Goal: Contribute content: Contribute content

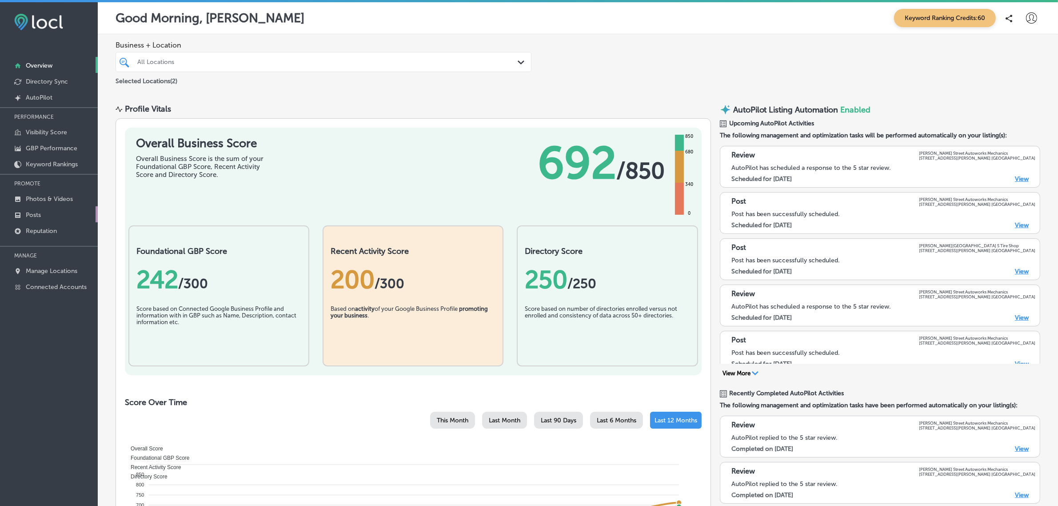
click at [34, 219] on p "Posts" at bounding box center [33, 215] width 15 height 8
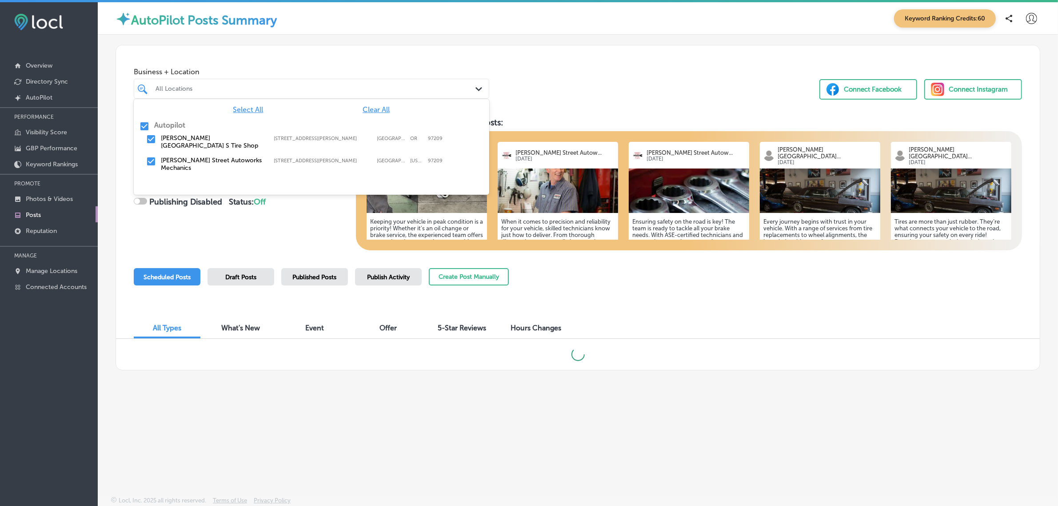
click at [470, 90] on div "All Locations" at bounding box center [316, 89] width 321 height 8
click at [144, 127] on input "checkbox" at bounding box center [144, 126] width 11 height 11
click at [151, 137] on input "checkbox" at bounding box center [151, 139] width 11 height 11
checkbox input "true"
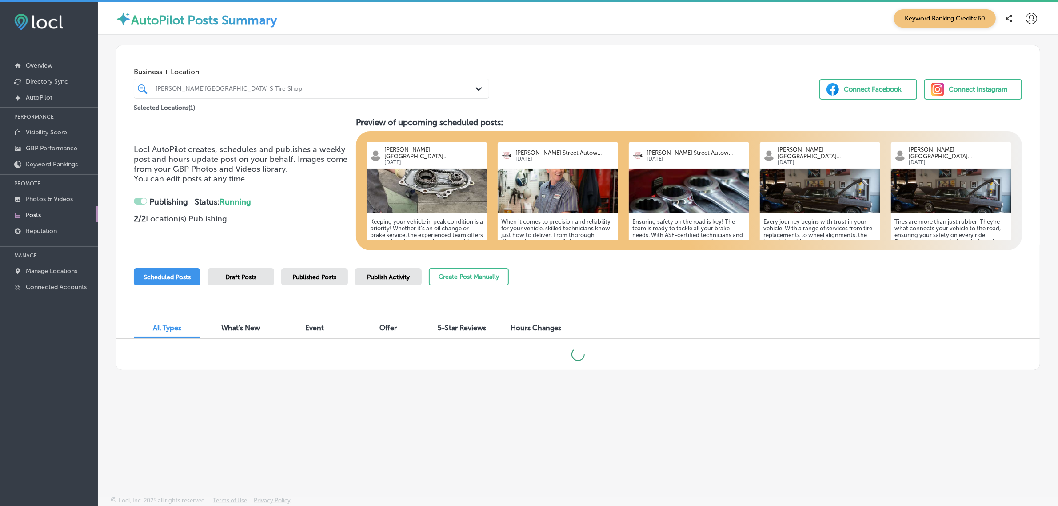
click at [264, 232] on div "Locl AutoPilot creates, schedules and publishes a weekly post and hours update …" at bounding box center [578, 183] width 888 height 133
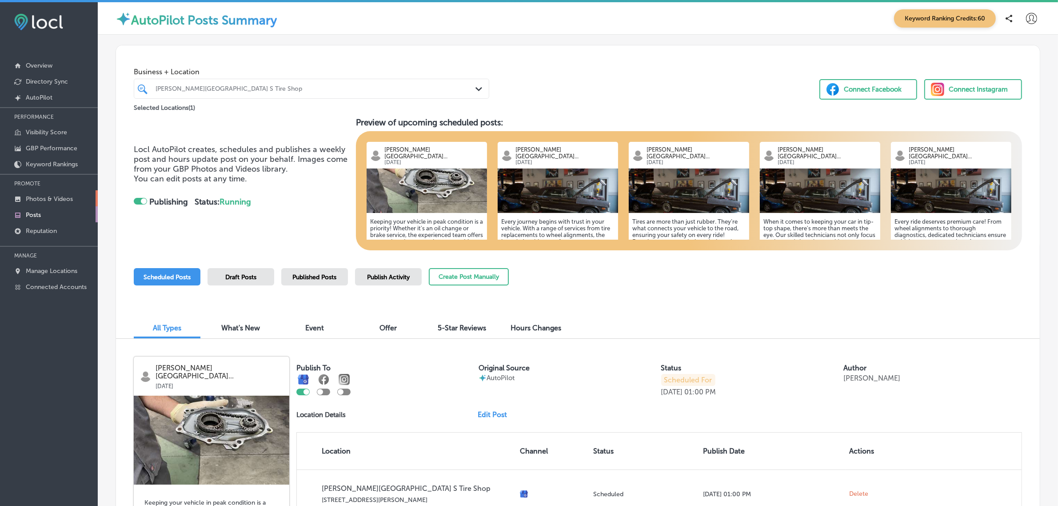
click at [49, 200] on p "Photos & Videos" at bounding box center [49, 199] width 47 height 8
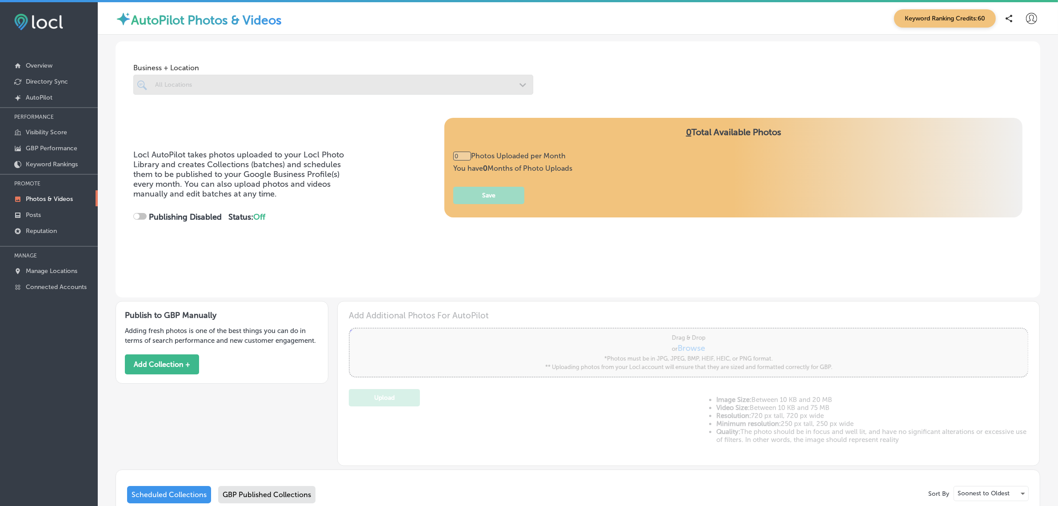
type input "5"
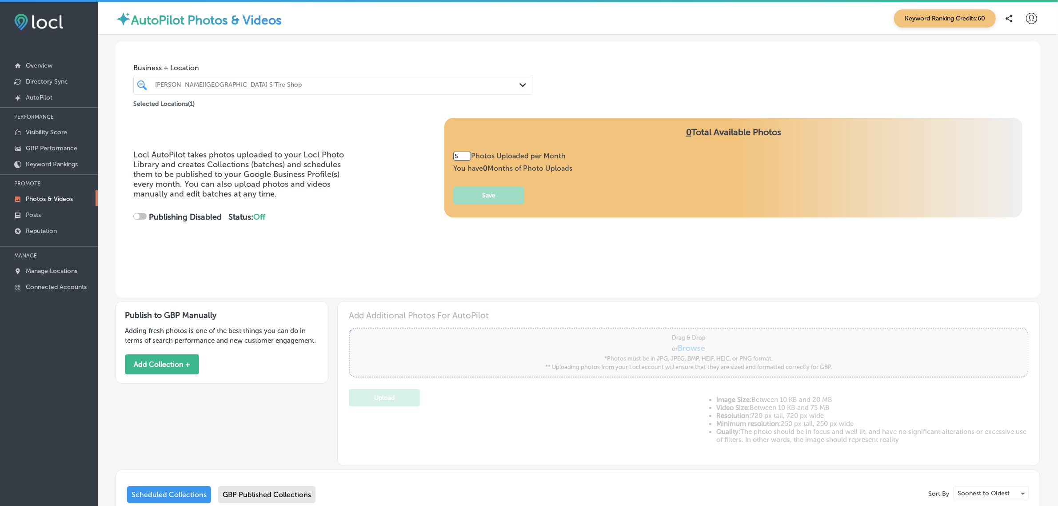
checkbox input "true"
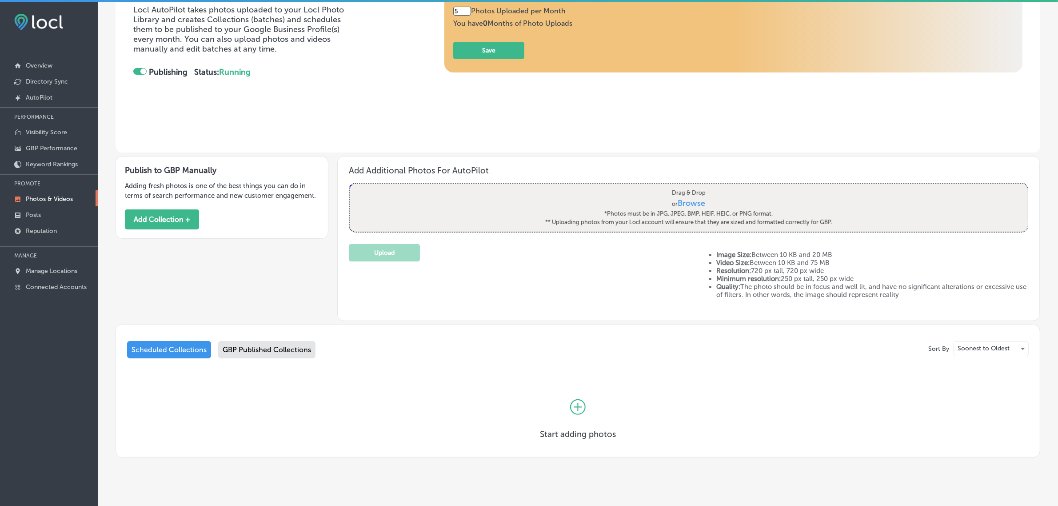
scroll to position [145, 0]
click at [238, 346] on div "GBP Published Collections" at bounding box center [266, 348] width 97 height 17
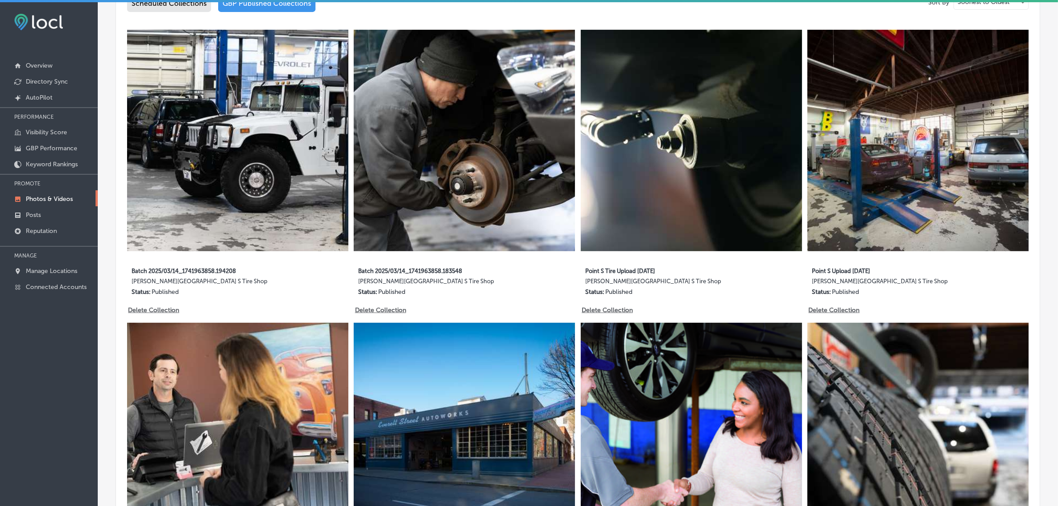
scroll to position [497, 0]
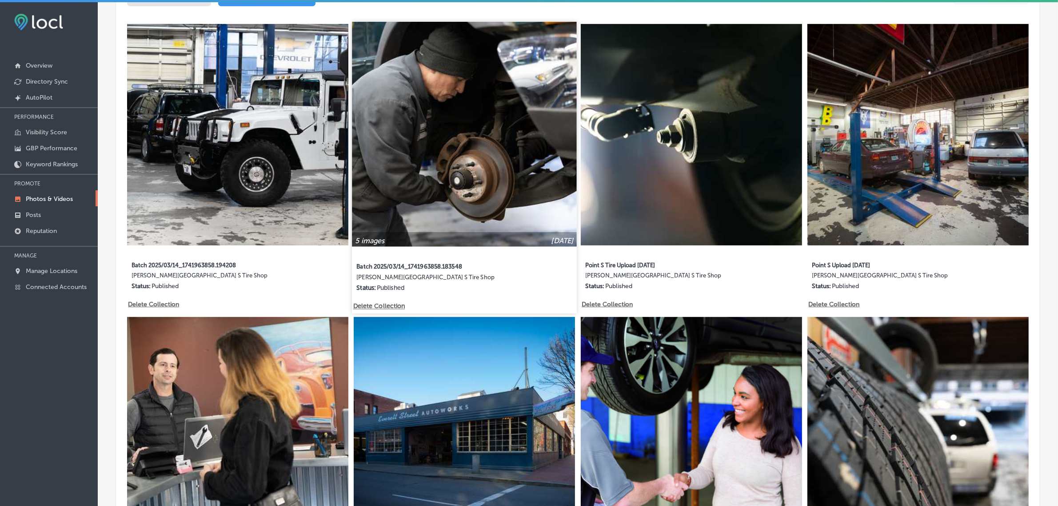
click at [466, 116] on img at bounding box center [464, 134] width 224 height 224
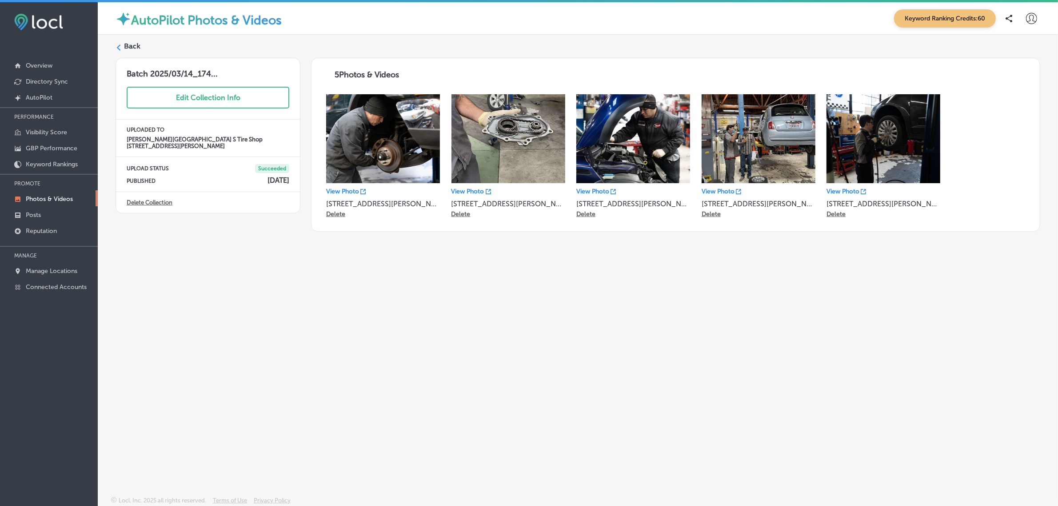
click at [630, 140] on img at bounding box center [633, 138] width 114 height 89
click at [590, 192] on p "View Photo" at bounding box center [592, 192] width 33 height 8
click at [125, 48] on label "Back" at bounding box center [132, 46] width 16 height 10
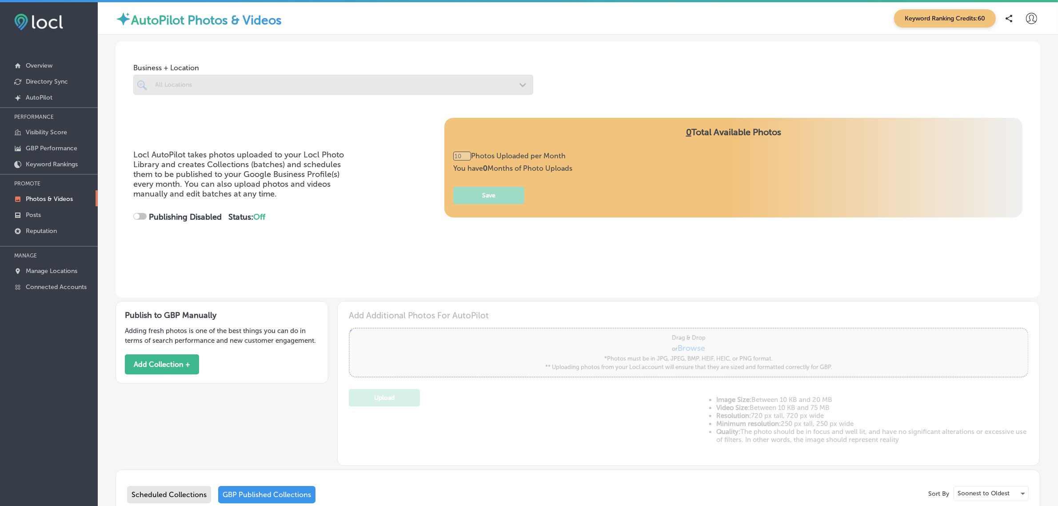
checkbox input "true"
type input "5"
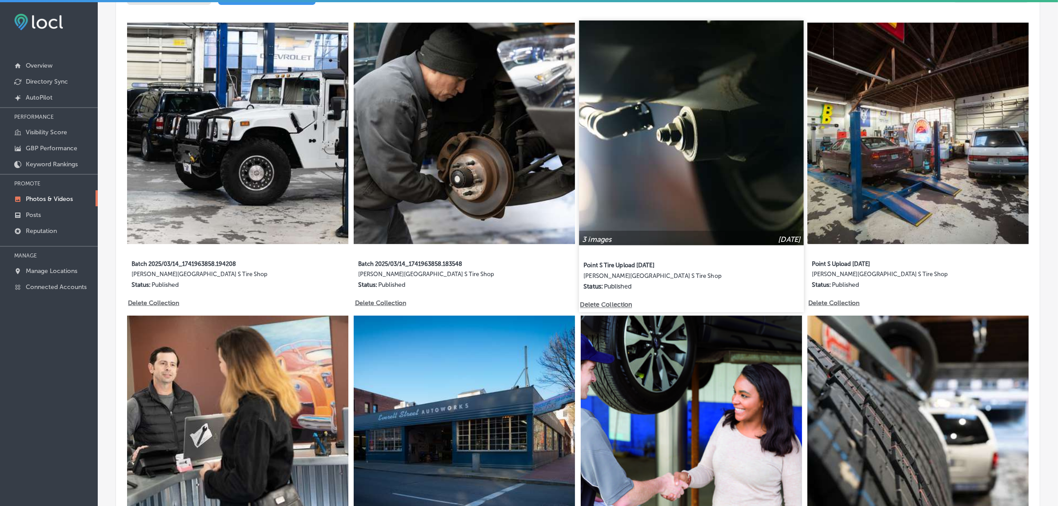
scroll to position [506, 0]
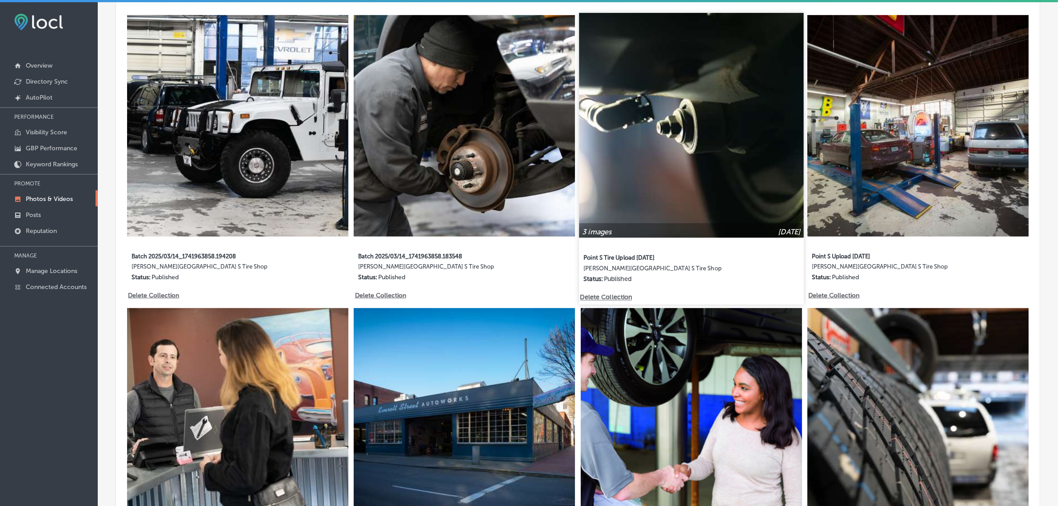
click at [701, 156] on img at bounding box center [691, 125] width 224 height 224
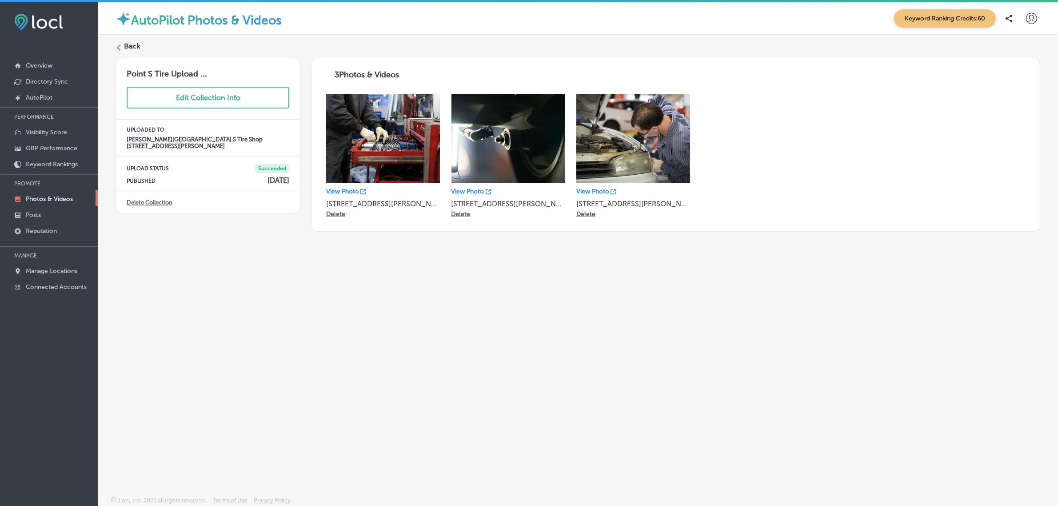
click at [338, 191] on p "View Photo" at bounding box center [342, 192] width 33 height 8
click at [127, 45] on label "Back" at bounding box center [132, 46] width 16 height 10
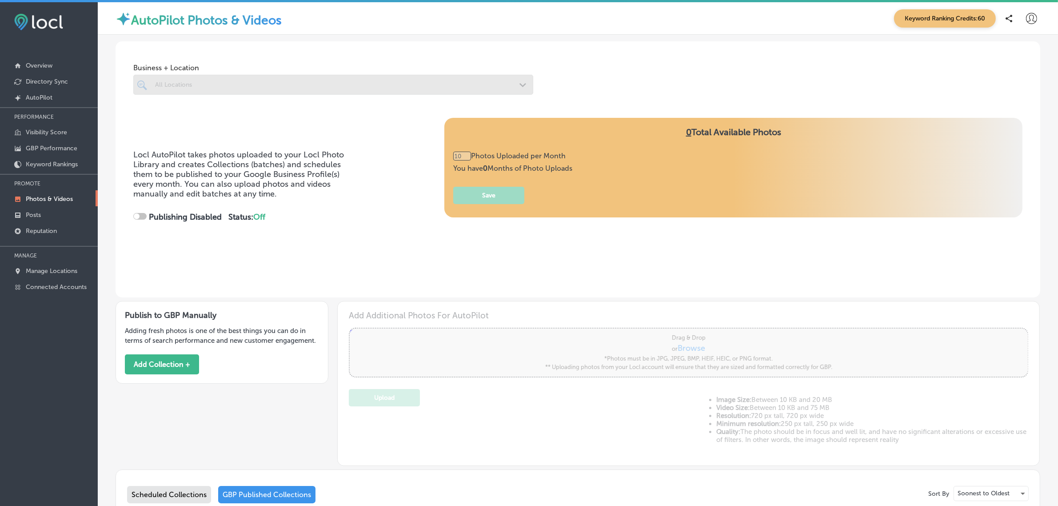
checkbox input "true"
type input "5"
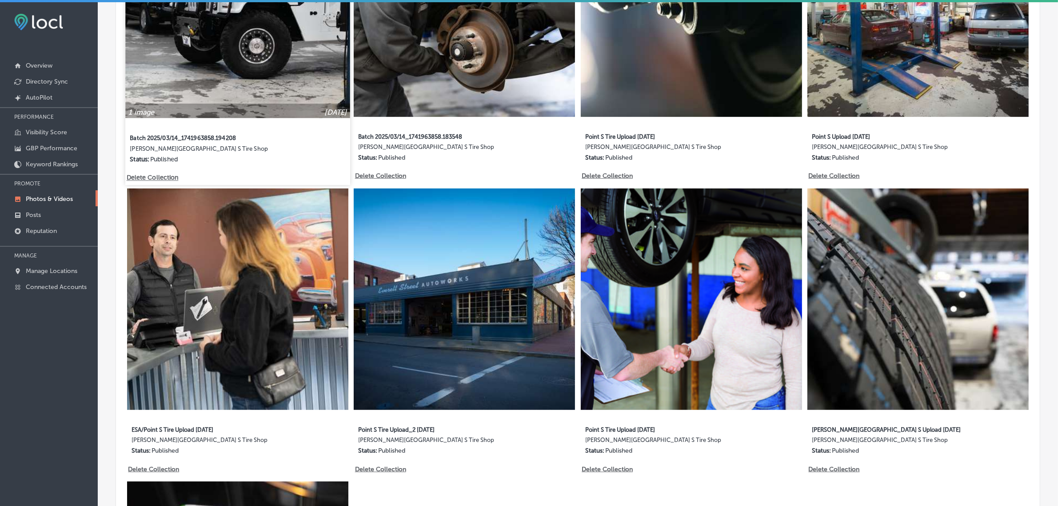
scroll to position [626, 0]
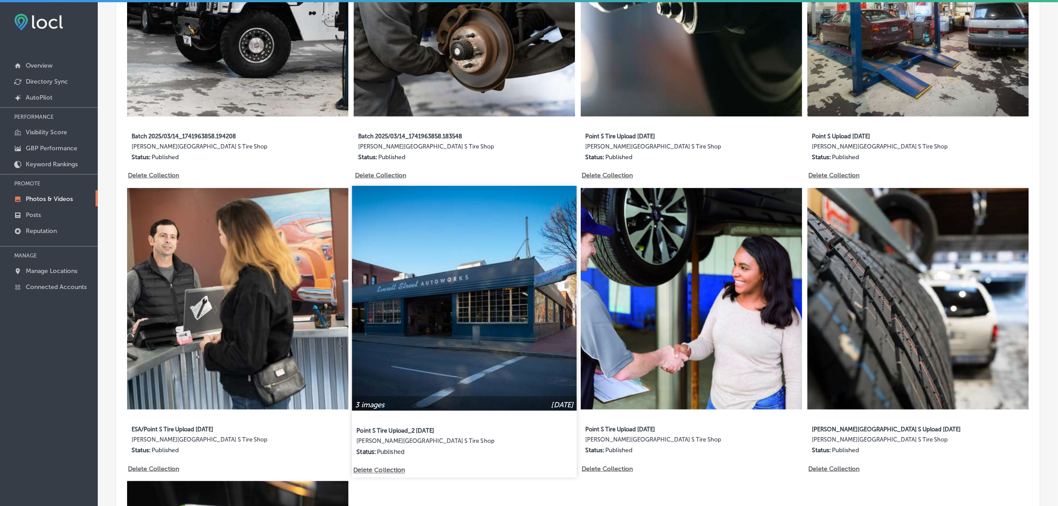
click at [493, 306] on img at bounding box center [464, 298] width 224 height 224
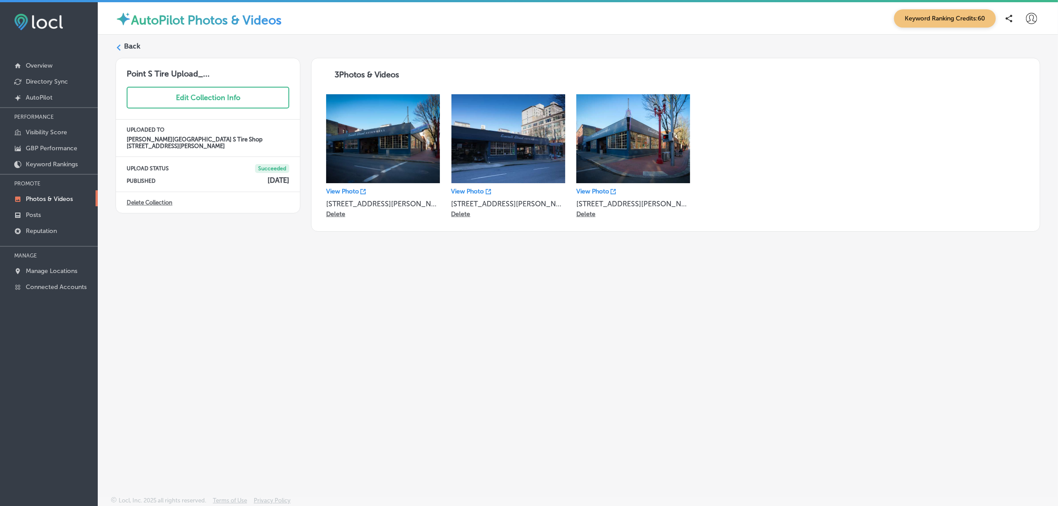
click at [133, 44] on label "Back" at bounding box center [132, 46] width 16 height 10
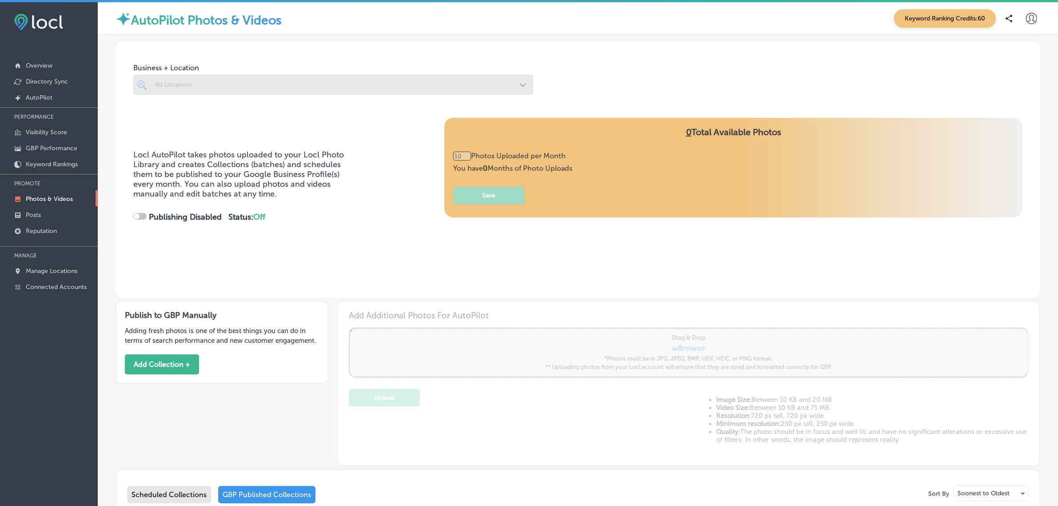
type input "5"
checkbox input "true"
type input "5"
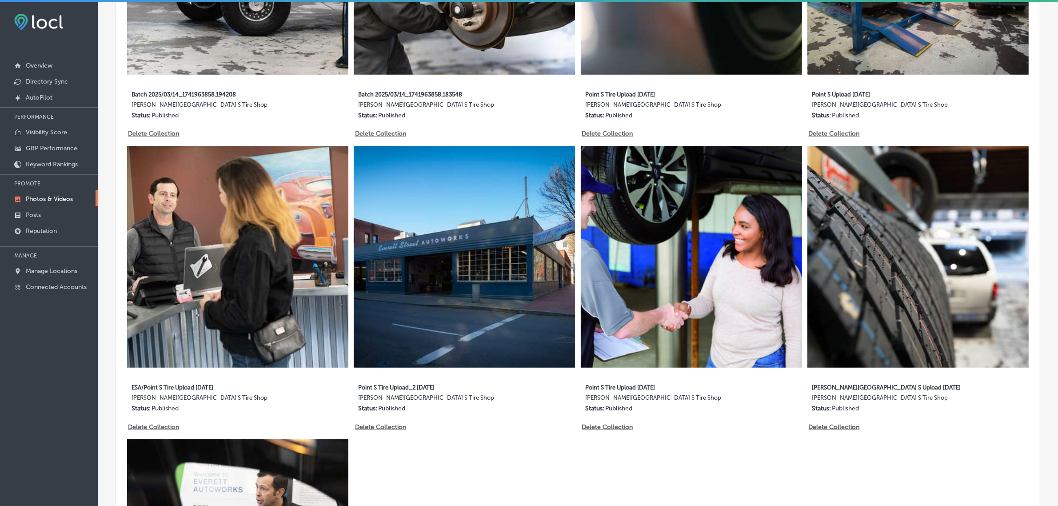
scroll to position [667, 0]
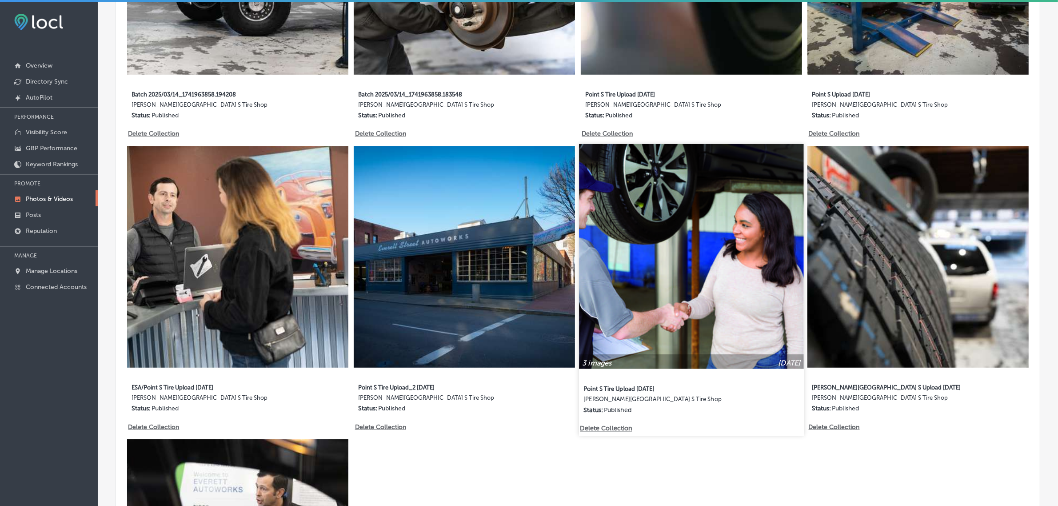
click at [733, 237] on img at bounding box center [691, 256] width 224 height 224
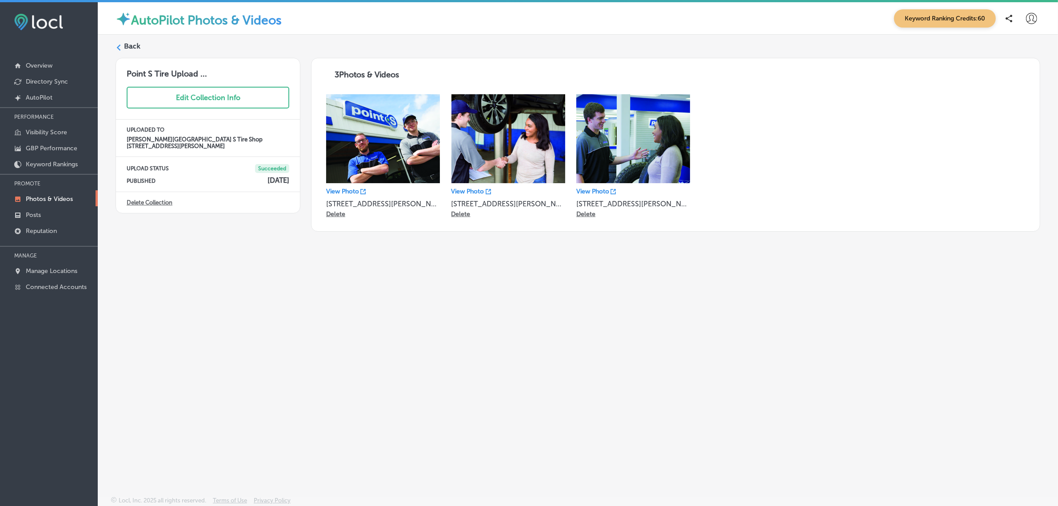
click at [132, 44] on label "Back" at bounding box center [132, 46] width 16 height 10
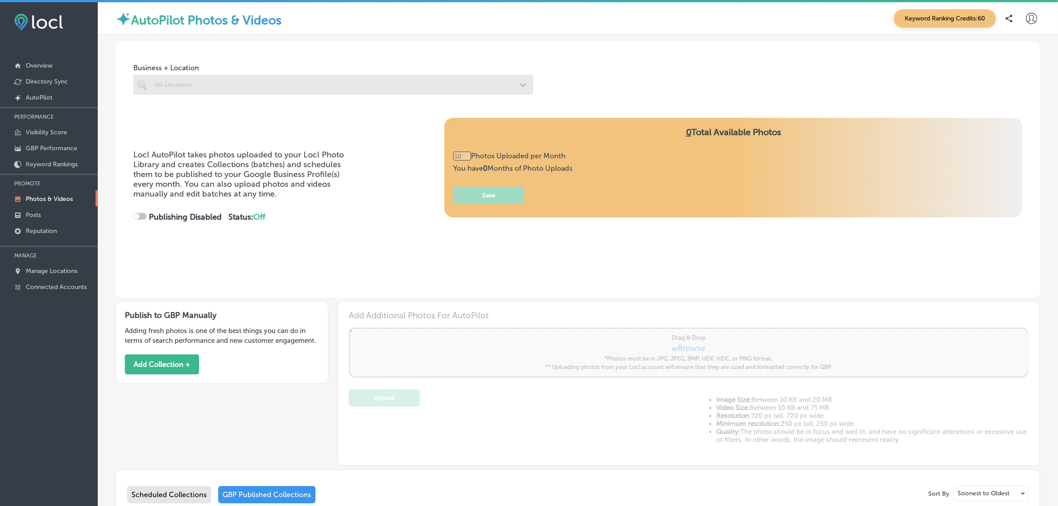
checkbox input "true"
type input "5"
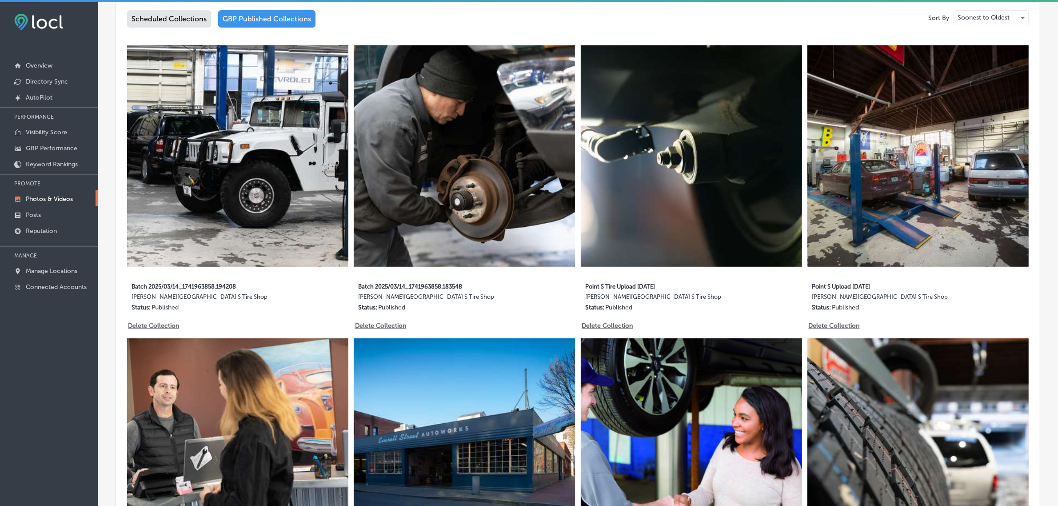
scroll to position [476, 0]
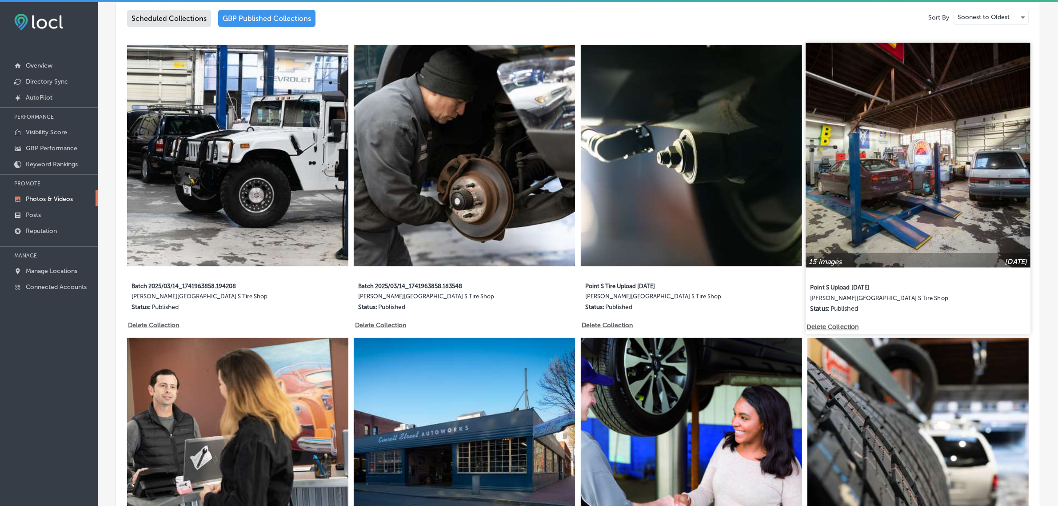
click at [890, 178] on img at bounding box center [918, 155] width 224 height 224
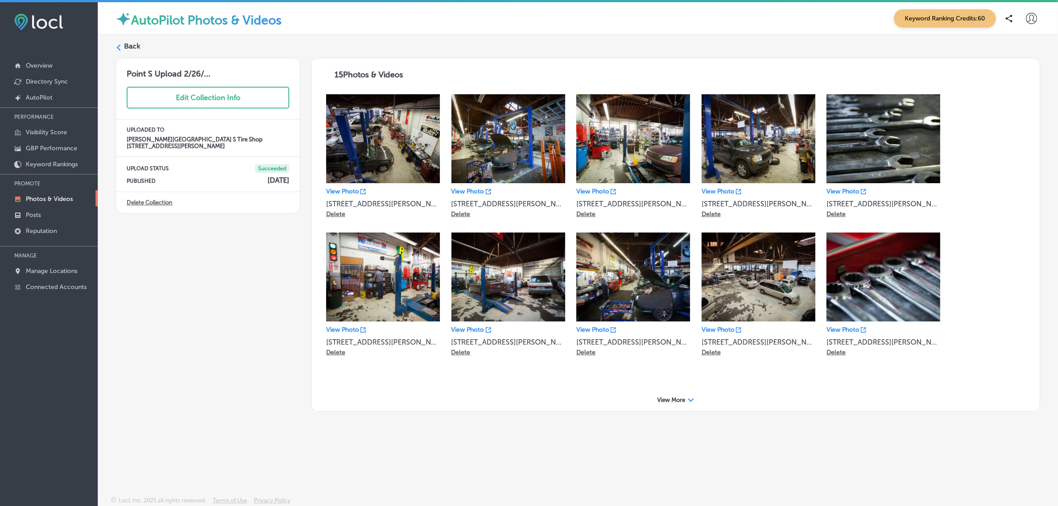
click at [596, 330] on p "View Photo" at bounding box center [592, 330] width 33 height 8
click at [47, 216] on link "Posts" at bounding box center [49, 214] width 98 height 16
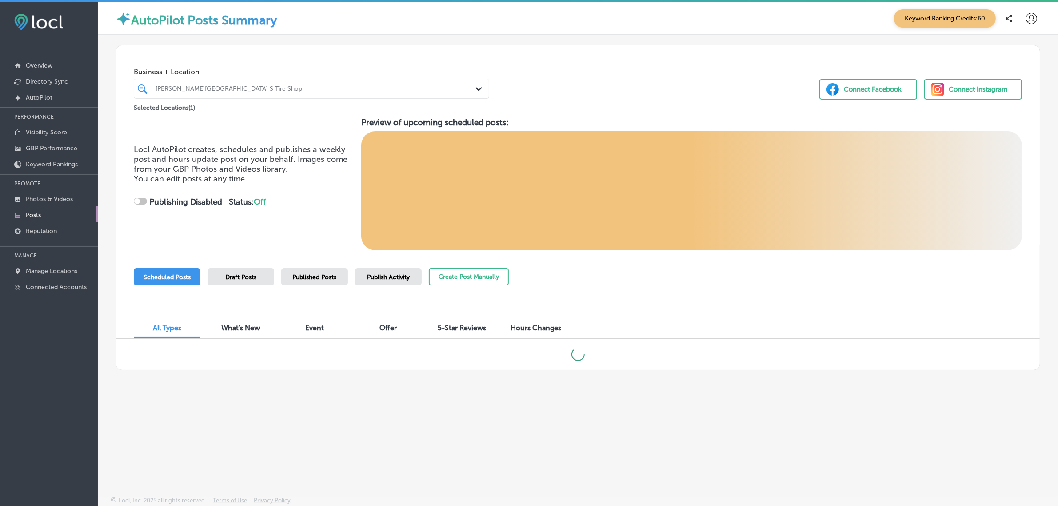
checkbox input "true"
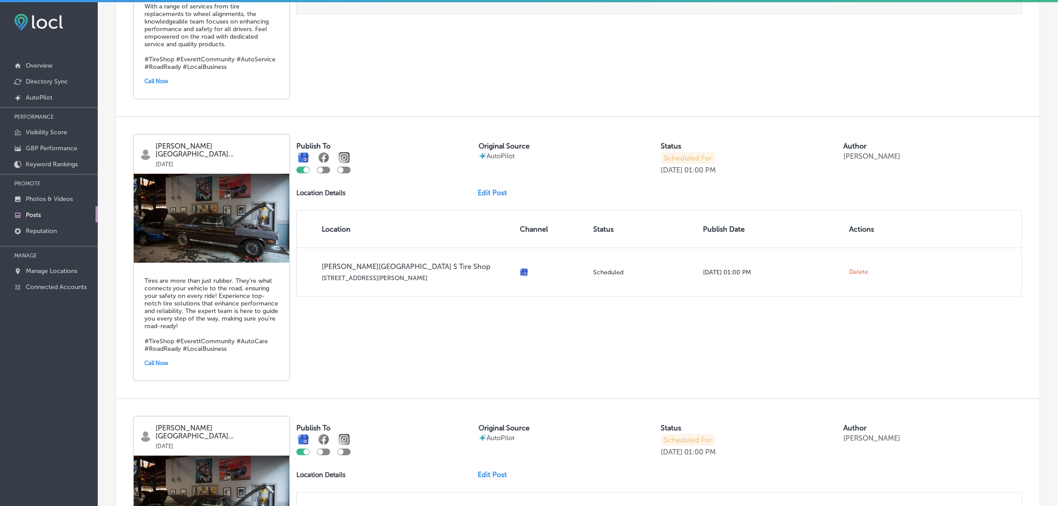
scroll to position [785, 0]
click at [491, 197] on link "Edit Post" at bounding box center [496, 192] width 36 height 8
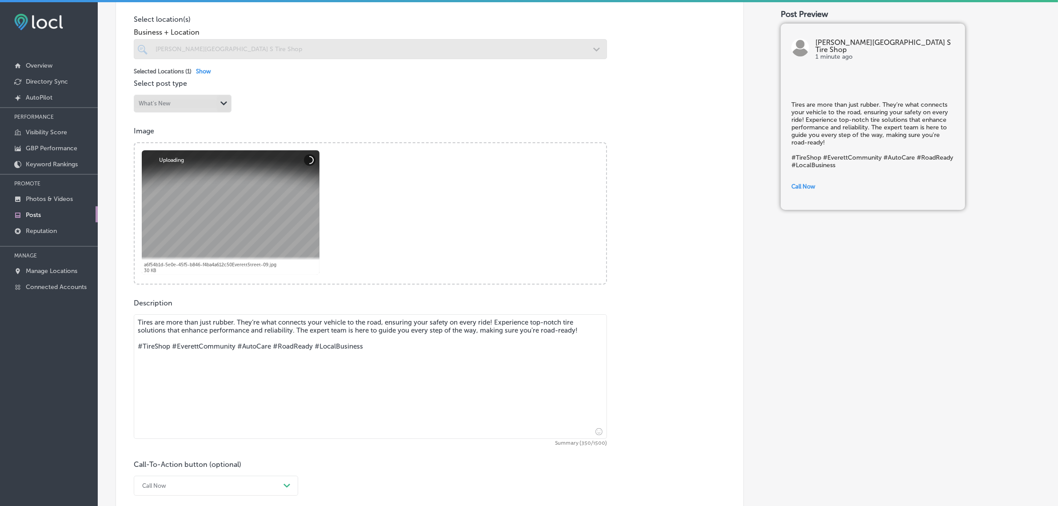
scroll to position [240, 0]
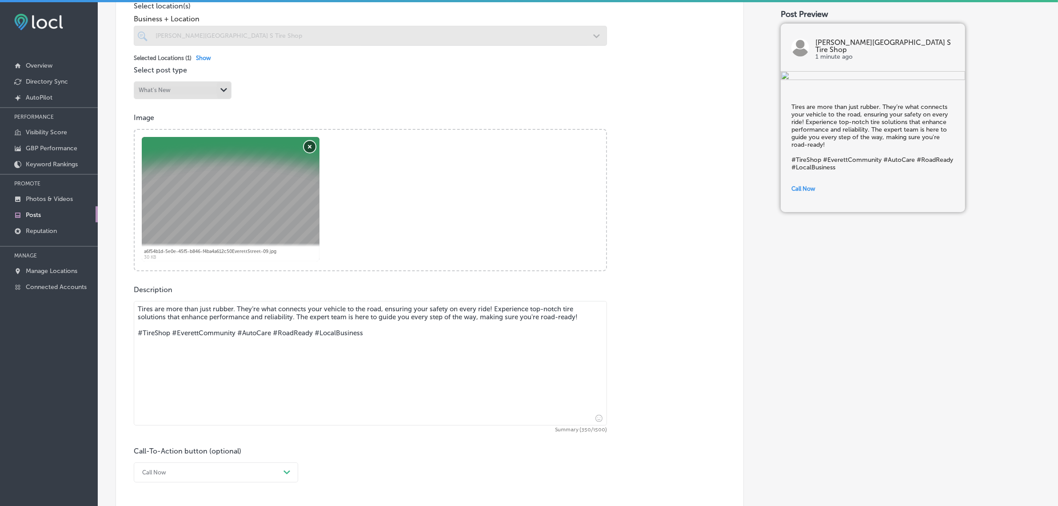
click at [308, 148] on button "Remove" at bounding box center [310, 147] width 12 height 12
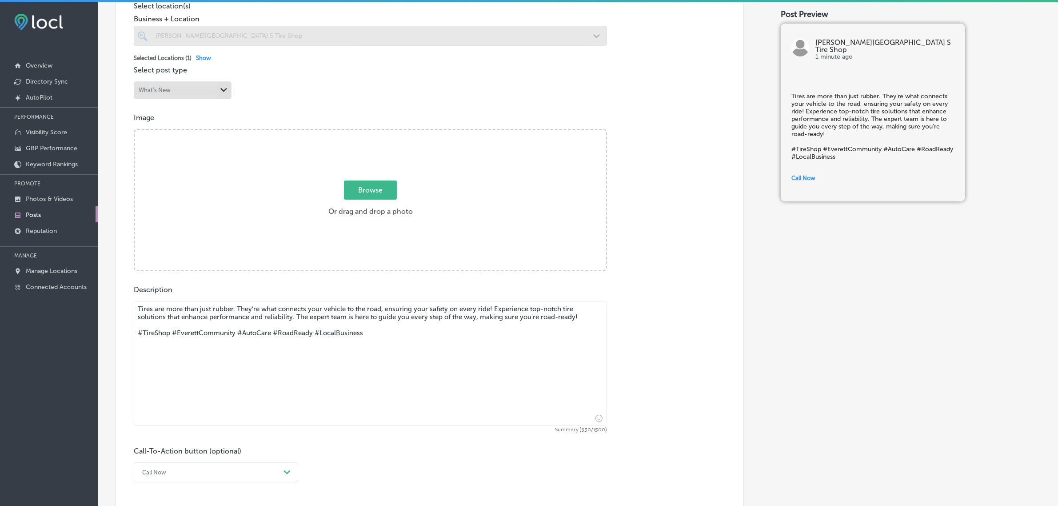
click at [373, 194] on span "Browse" at bounding box center [370, 189] width 53 height 19
click at [373, 132] on input "Browse Or drag and drop a photo" at bounding box center [370, 131] width 471 height 3
type input "C:\fakepath\2025-03-14.jpg"
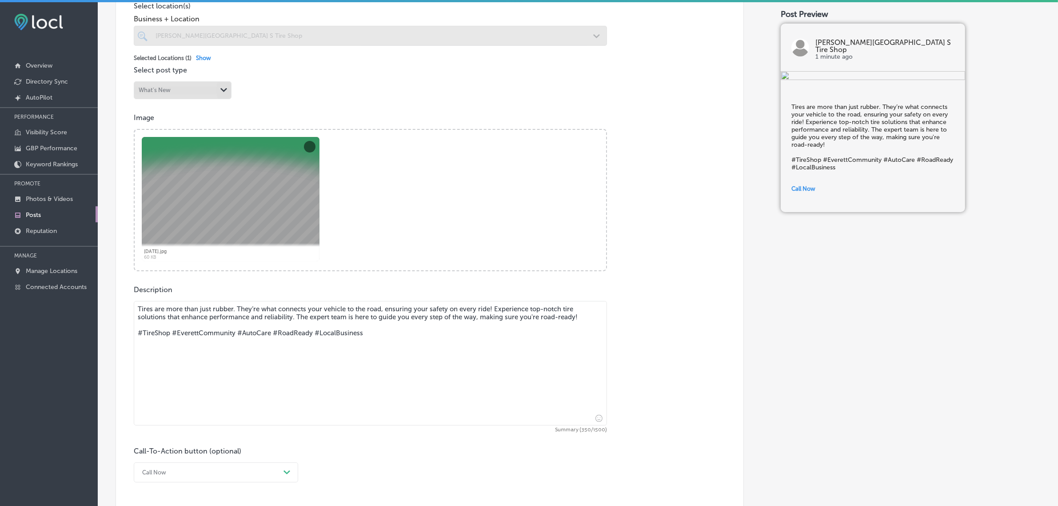
scroll to position [353, 0]
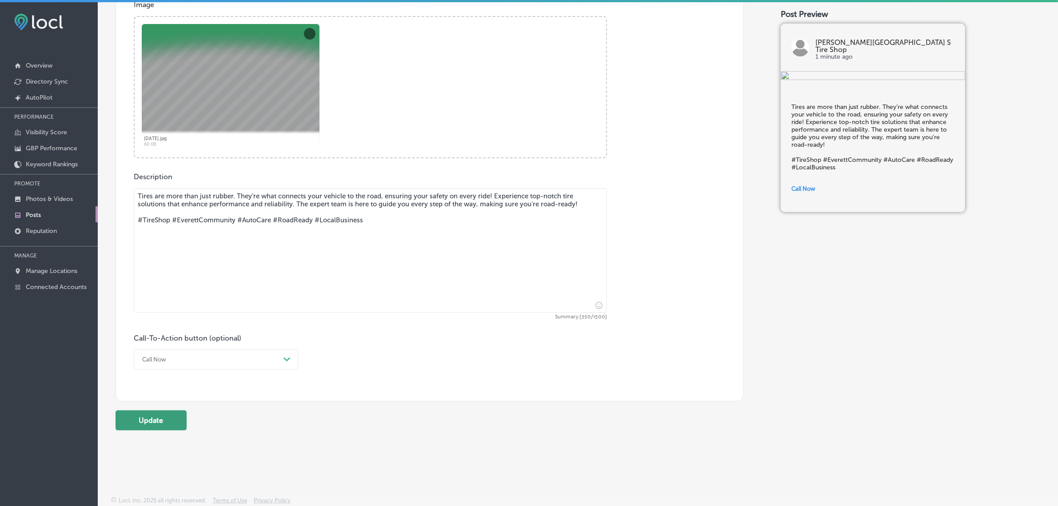
click at [141, 427] on button "Update" at bounding box center [151, 420] width 71 height 20
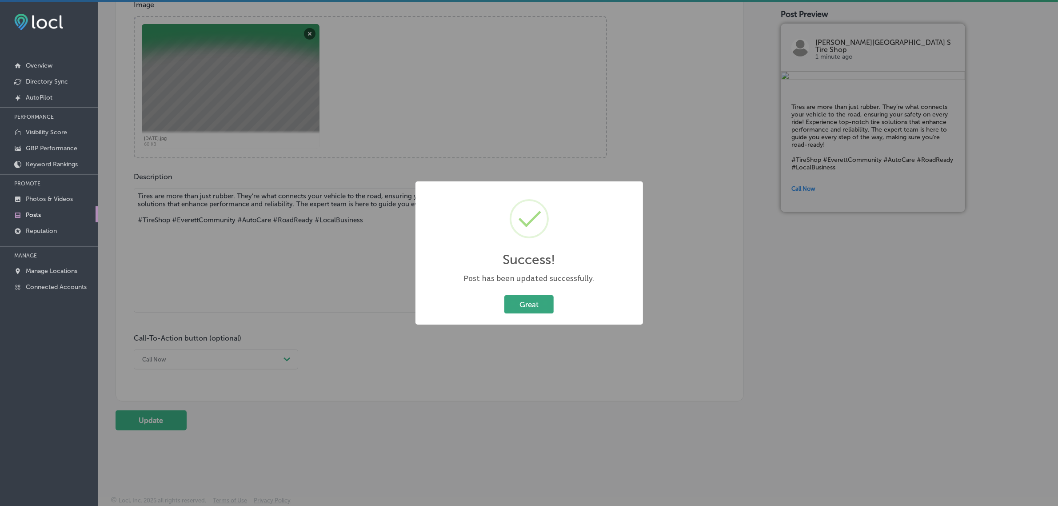
click at [541, 304] on button "Great" at bounding box center [528, 304] width 49 height 18
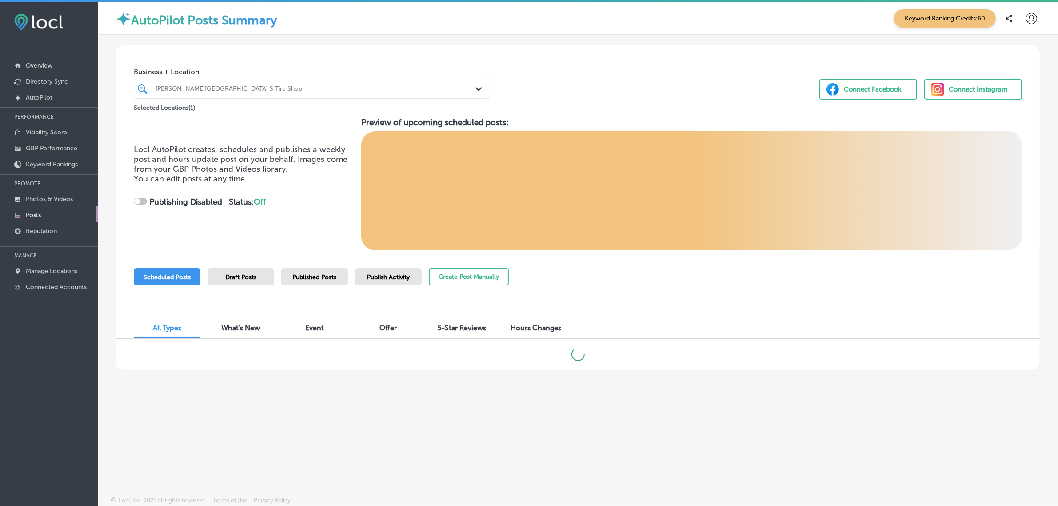
checkbox input "true"
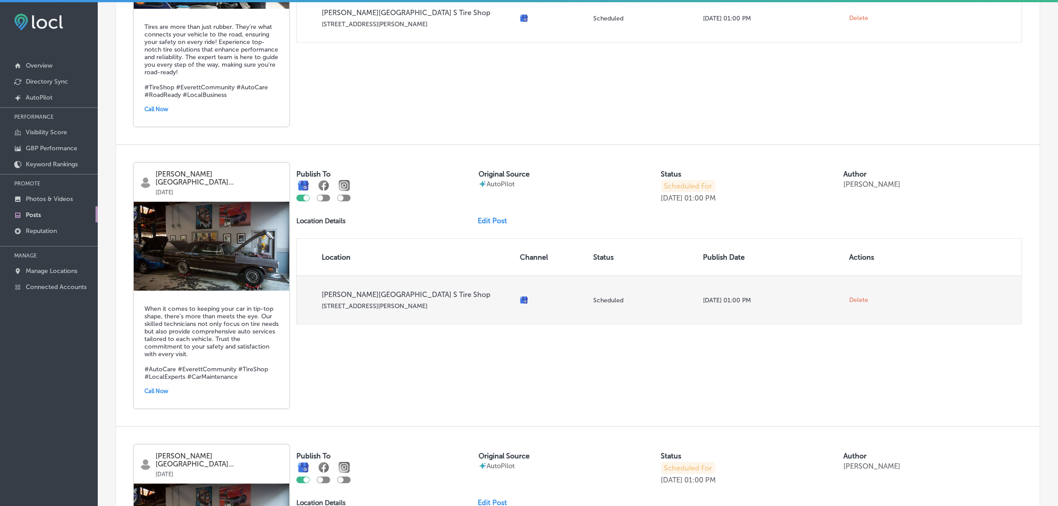
scroll to position [1042, 0]
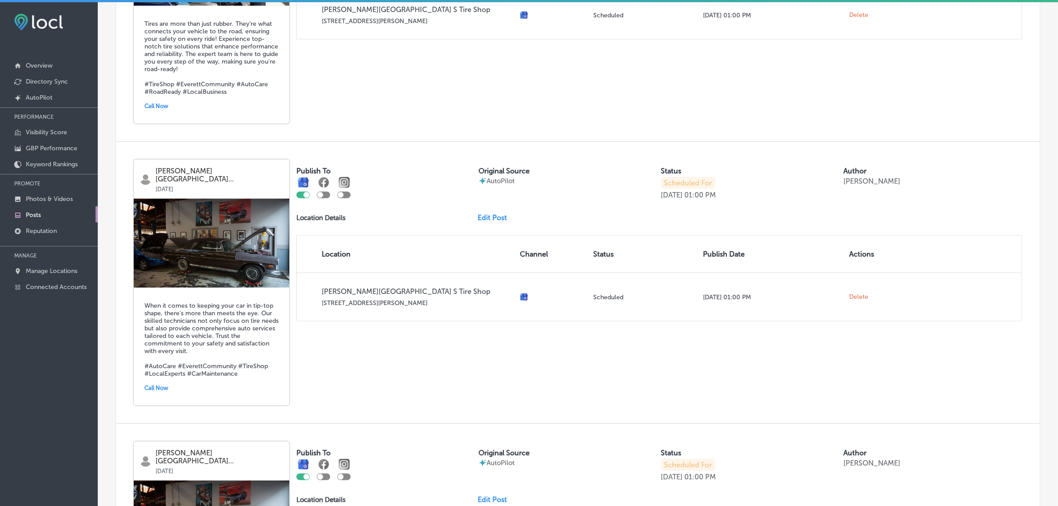
click at [499, 222] on link "Edit Post" at bounding box center [496, 217] width 36 height 8
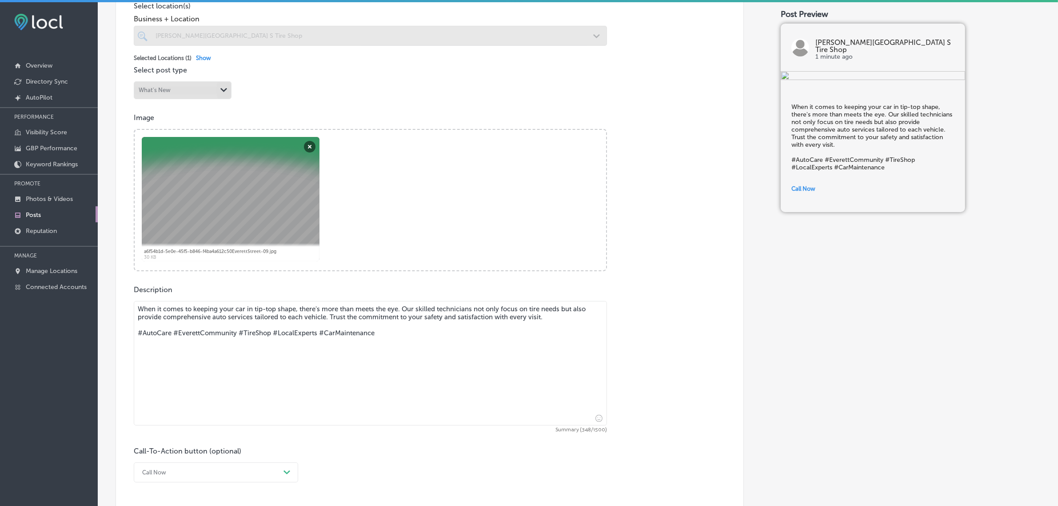
scroll to position [240, 0]
click at [312, 149] on button "Remove" at bounding box center [310, 146] width 12 height 12
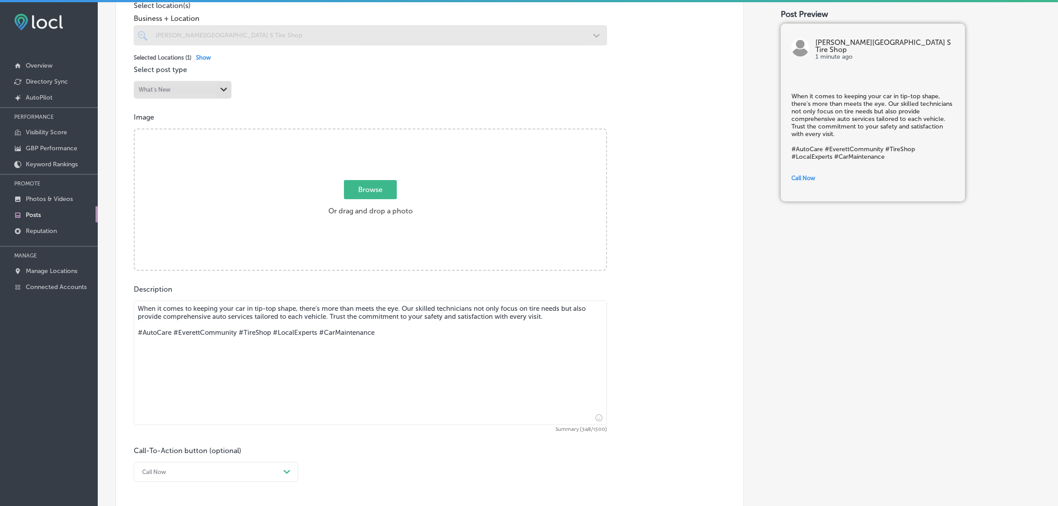
click at [362, 192] on span "Browse" at bounding box center [370, 189] width 53 height 19
click at [362, 132] on input "Browse Or drag and drop a photo" at bounding box center [370, 130] width 471 height 3
type input "C:\fakepath\2025-03-14 (1).jpg"
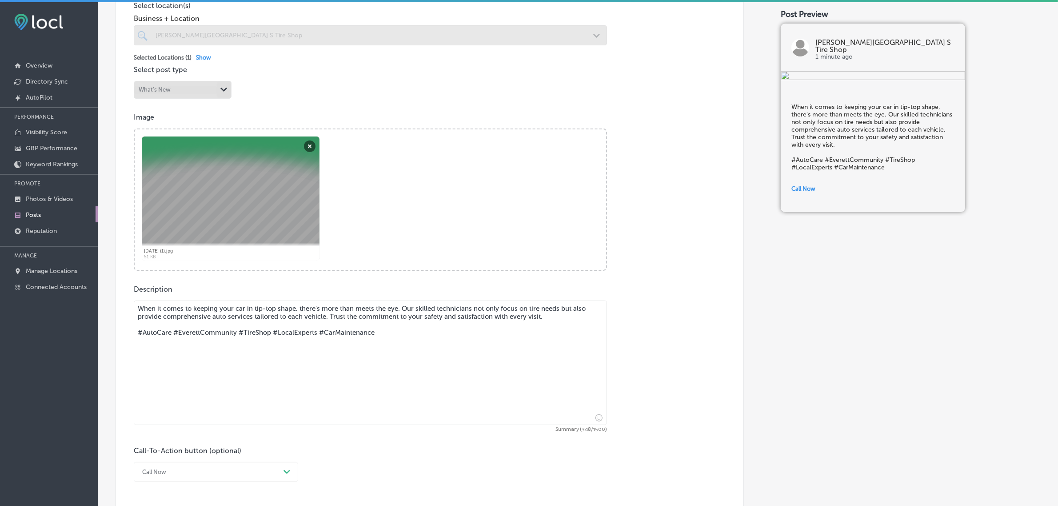
scroll to position [353, 0]
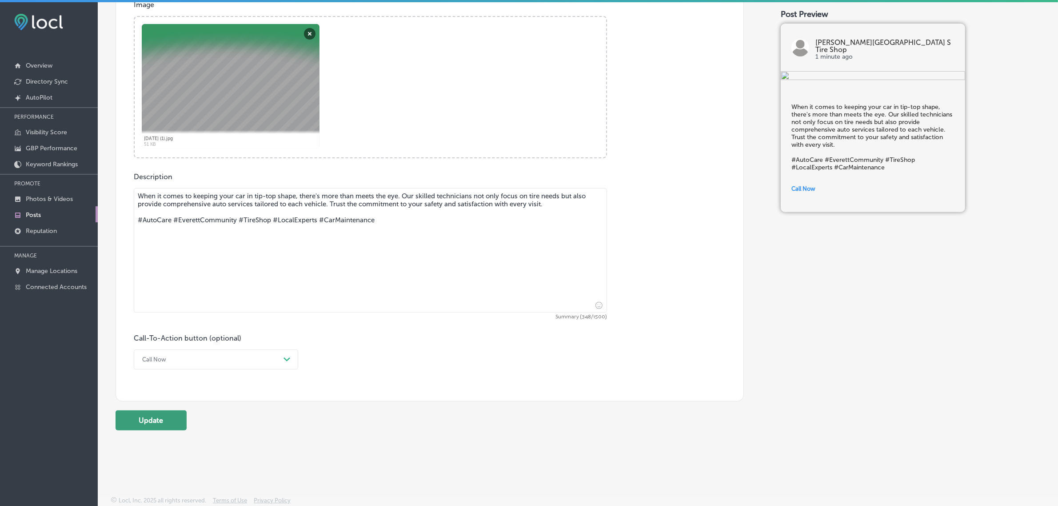
click at [167, 420] on button "Update" at bounding box center [151, 420] width 71 height 20
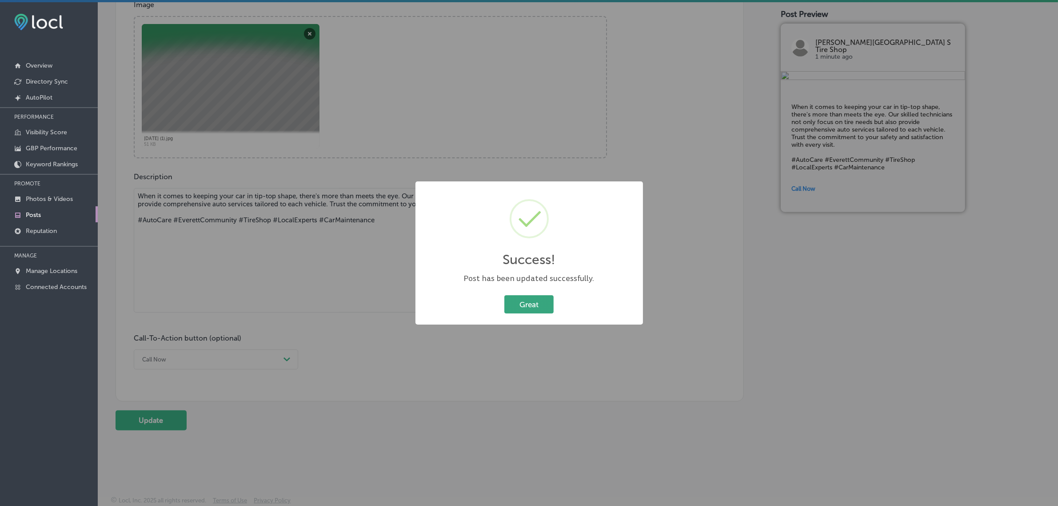
click at [540, 303] on button "Great" at bounding box center [528, 304] width 49 height 18
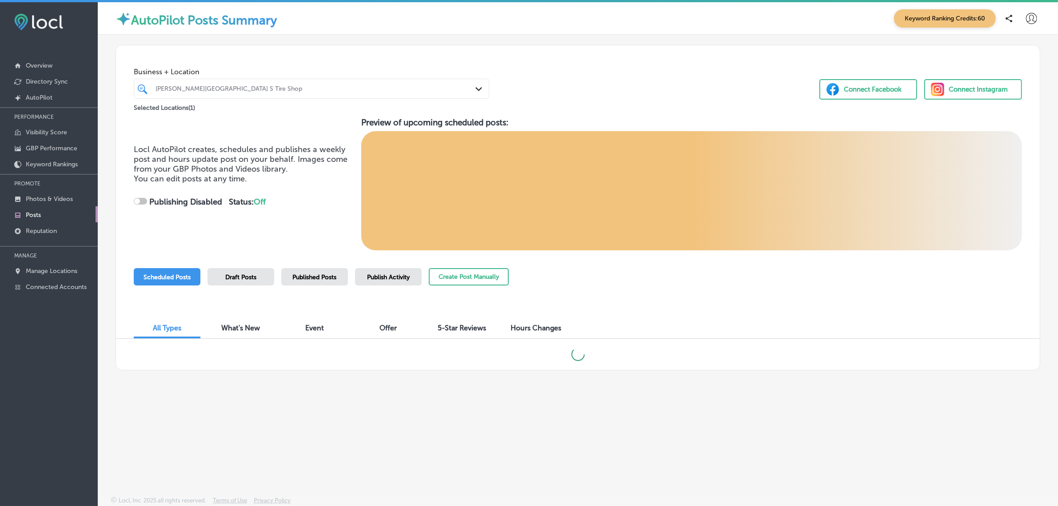
checkbox input "true"
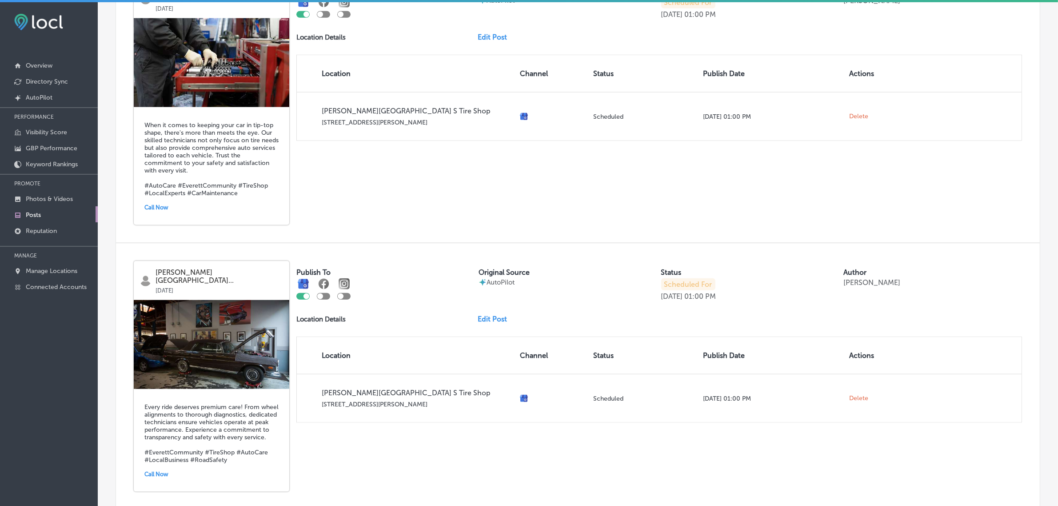
scroll to position [1325, 0]
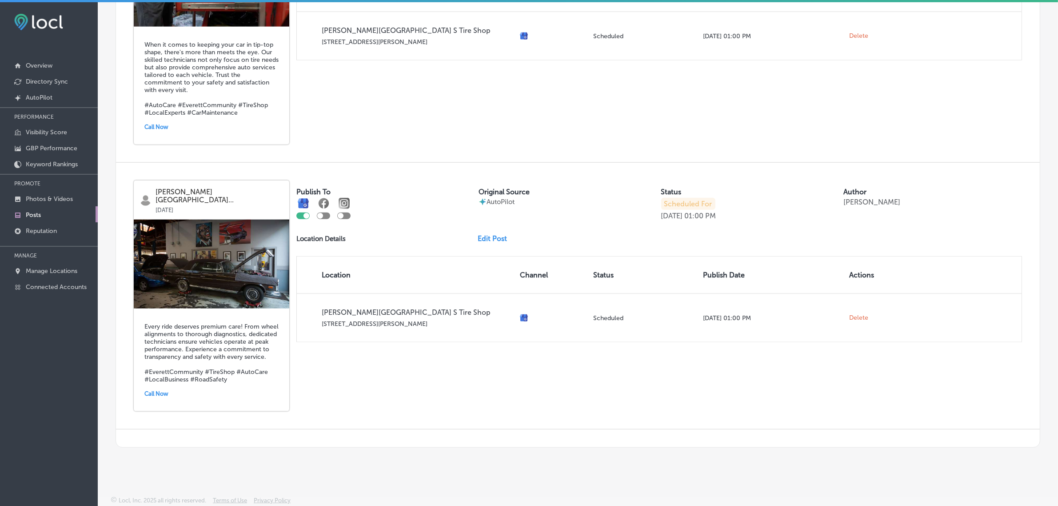
click at [484, 234] on link "Edit Post" at bounding box center [496, 238] width 36 height 8
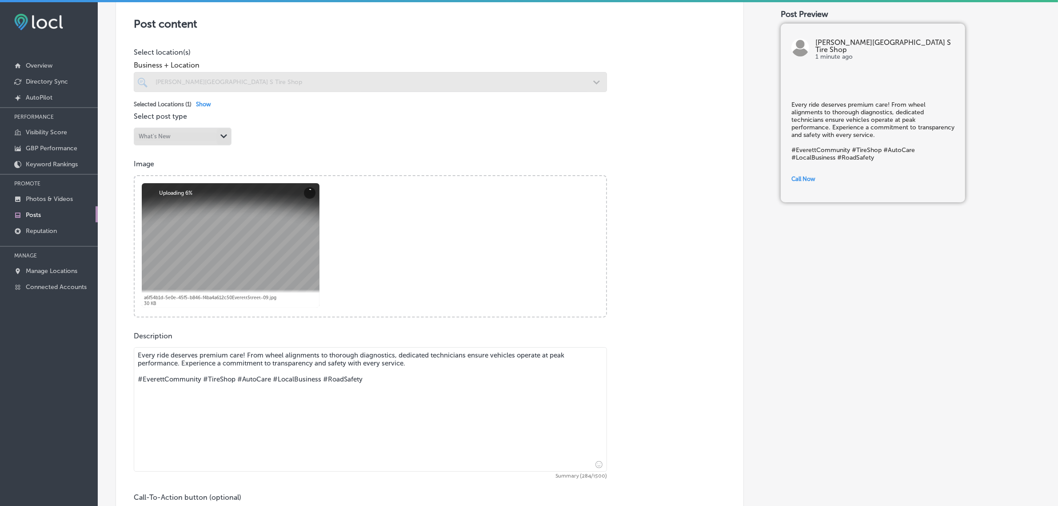
scroll to position [194, 0]
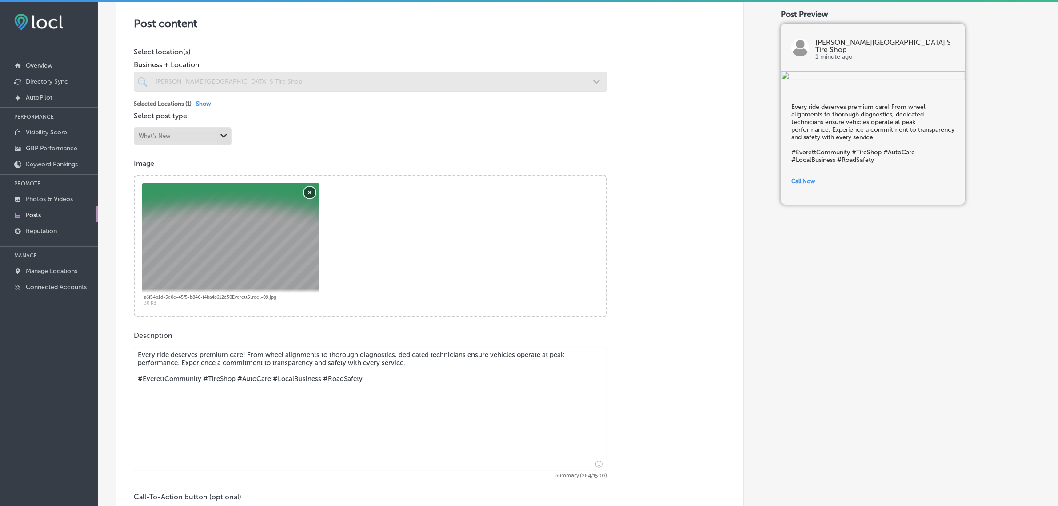
click at [310, 193] on button "Remove" at bounding box center [310, 193] width 12 height 12
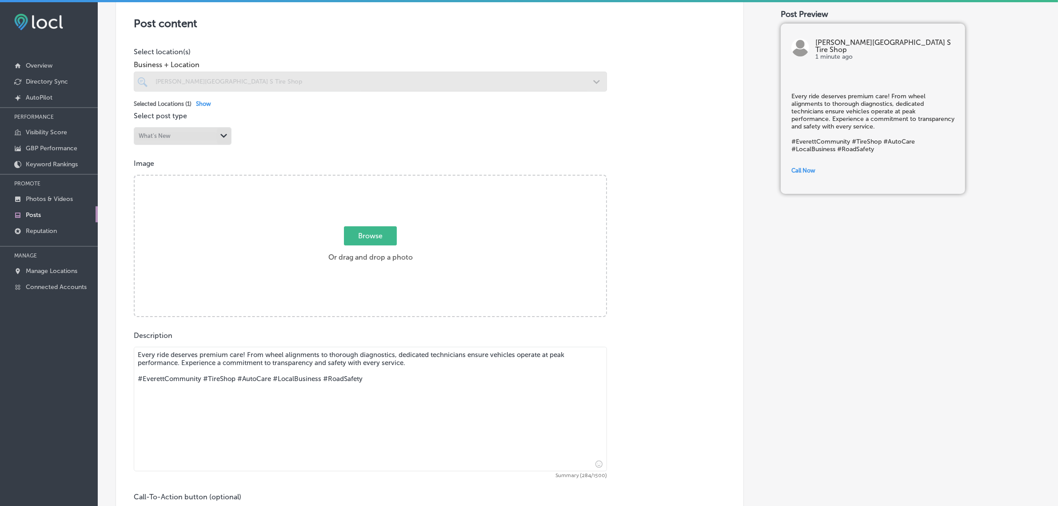
click at [393, 236] on span "Browse" at bounding box center [370, 235] width 53 height 19
click at [393, 178] on input "Browse Or drag and drop a photo" at bounding box center [370, 177] width 471 height 3
type input "C:\fakepath\2025-02-26.jpg"
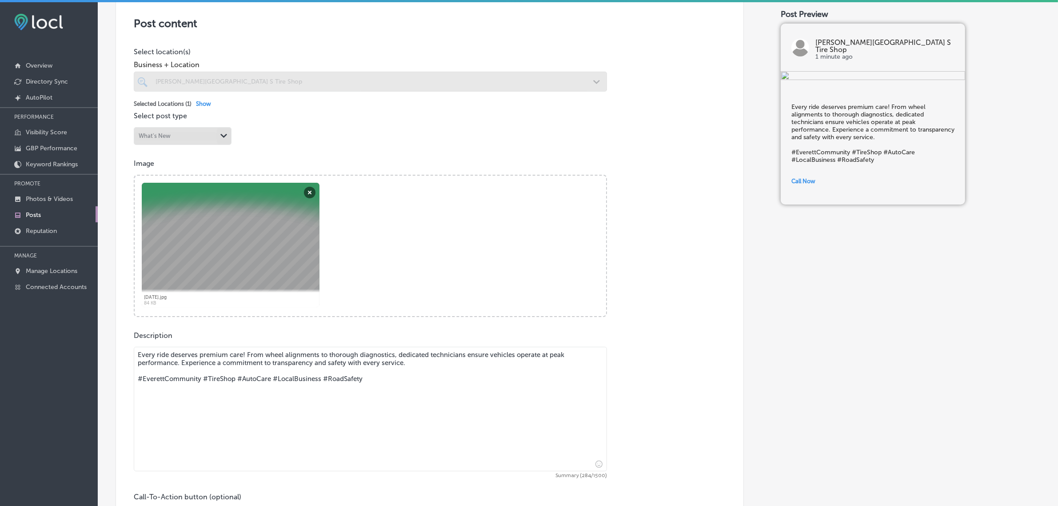
scroll to position [353, 0]
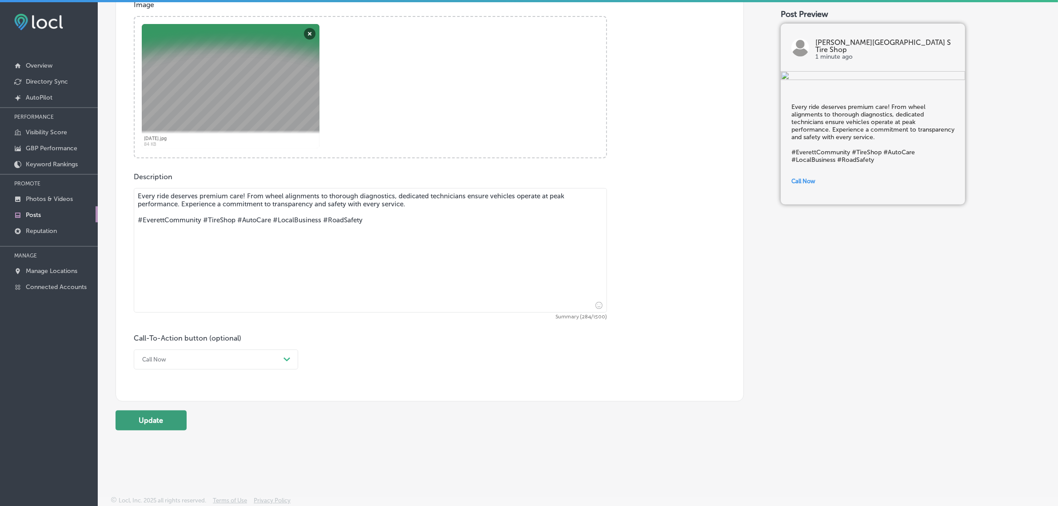
click at [159, 415] on button "Update" at bounding box center [151, 420] width 71 height 20
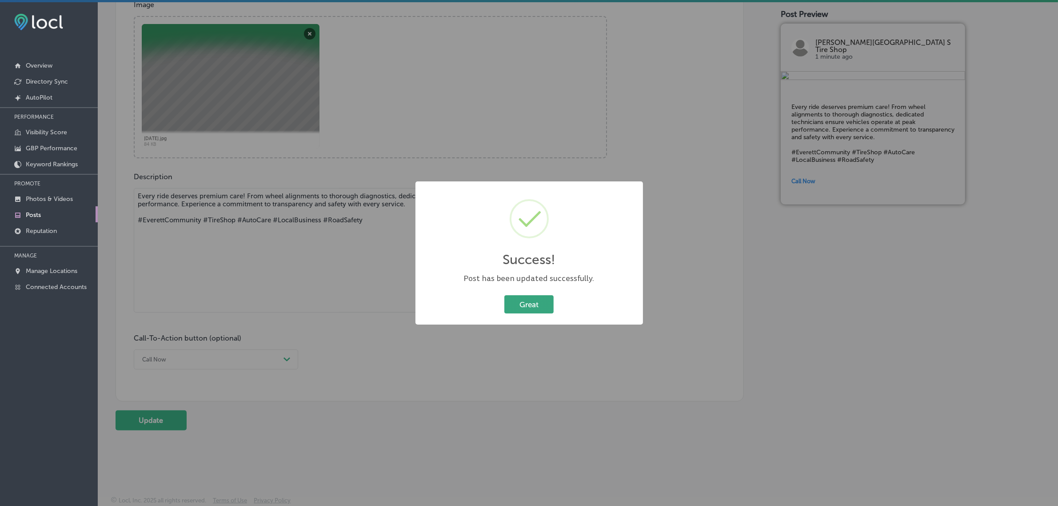
click at [548, 307] on button "Great" at bounding box center [528, 304] width 49 height 18
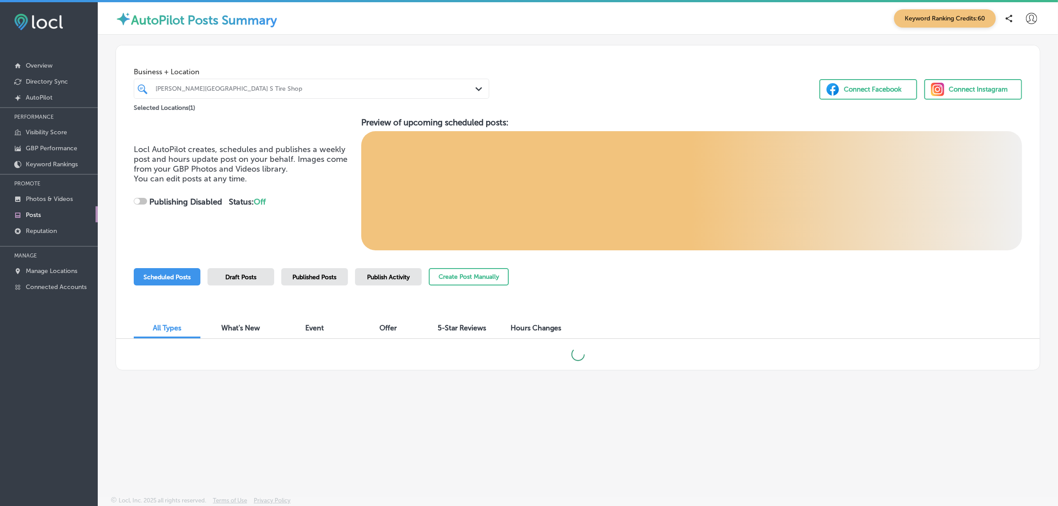
checkbox input "true"
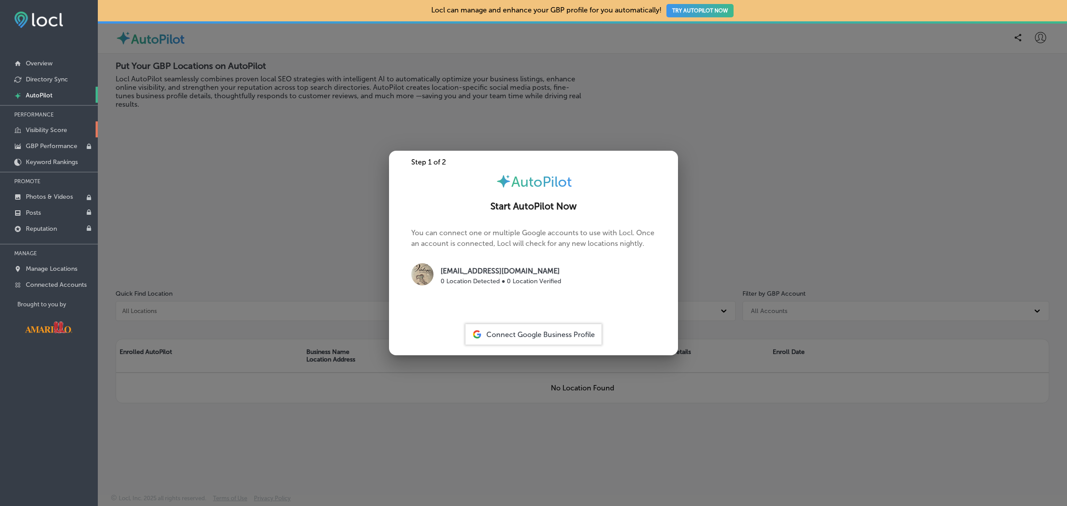
click at [49, 131] on p "Visibility Score" at bounding box center [46, 130] width 41 height 8
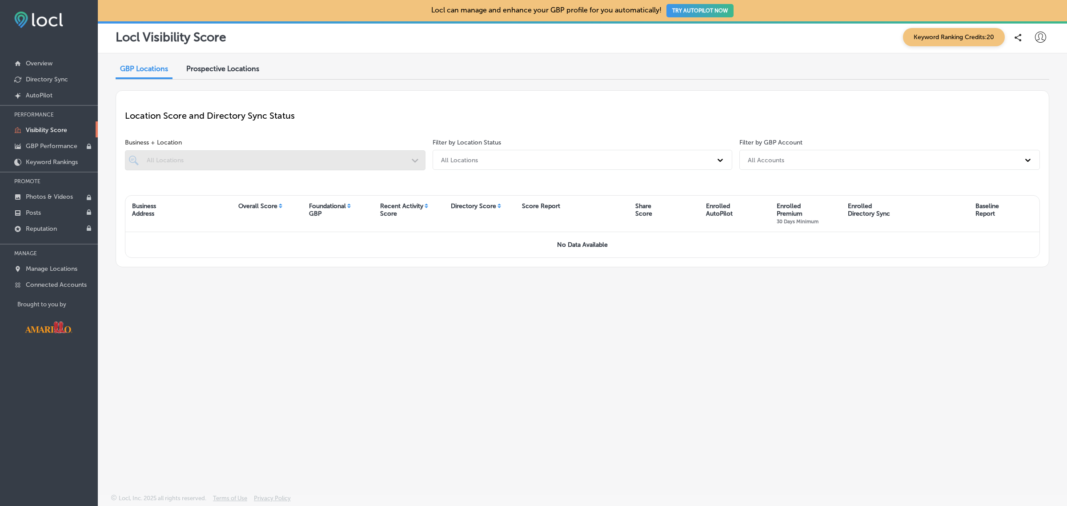
click at [393, 158] on div at bounding box center [275, 160] width 300 height 20
click at [262, 66] on div "Prospective Locations" at bounding box center [223, 69] width 86 height 19
